Goal: Information Seeking & Learning: Learn about a topic

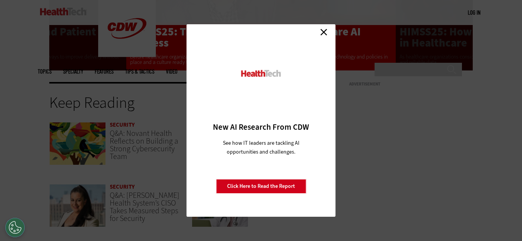
scroll to position [1577, 0]
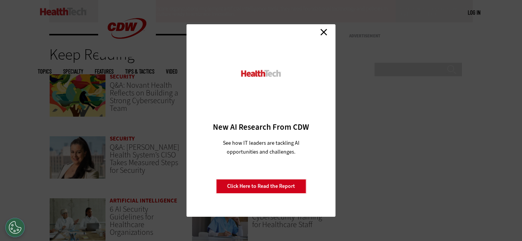
click at [324, 29] on link "Close" at bounding box center [324, 32] width 12 height 12
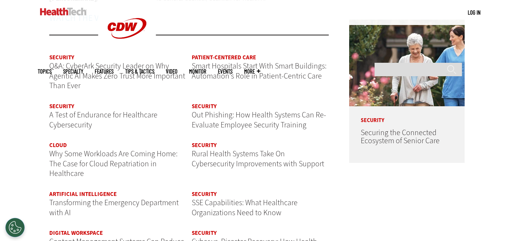
scroll to position [731, 0]
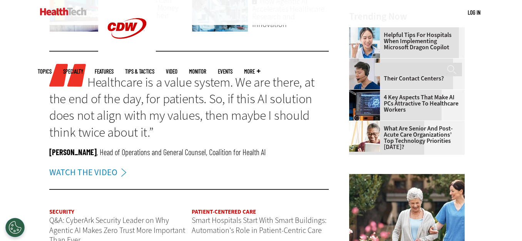
click at [113, 68] on link "Features" at bounding box center [104, 71] width 19 height 6
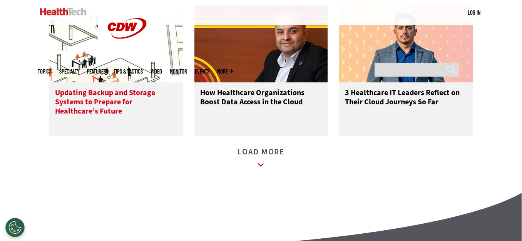
scroll to position [1154, 0]
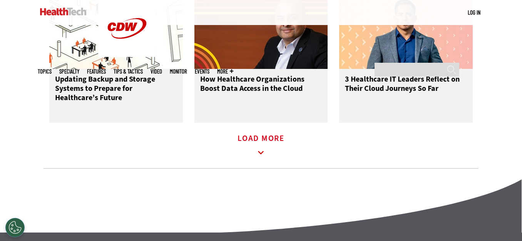
click at [264, 158] on icon at bounding box center [261, 153] width 18 height 18
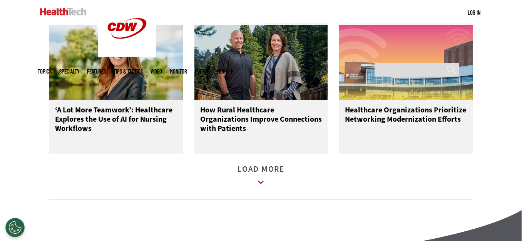
scroll to position [1577, 0]
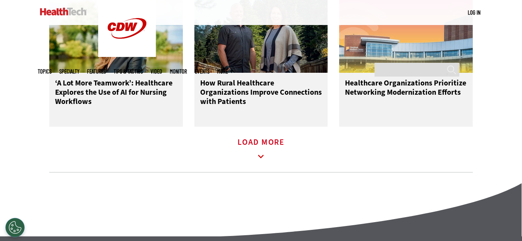
click at [260, 158] on icon at bounding box center [261, 156] width 6 height 3
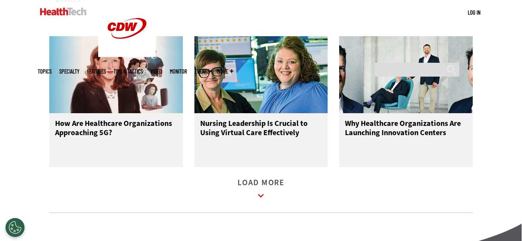
scroll to position [2000, 0]
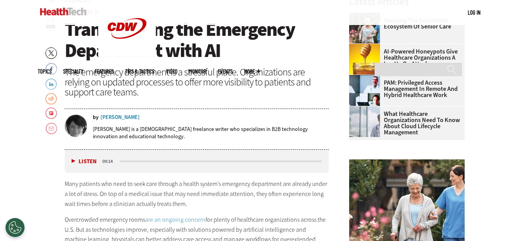
scroll to position [269, 0]
